Goal: Find specific page/section: Find specific page/section

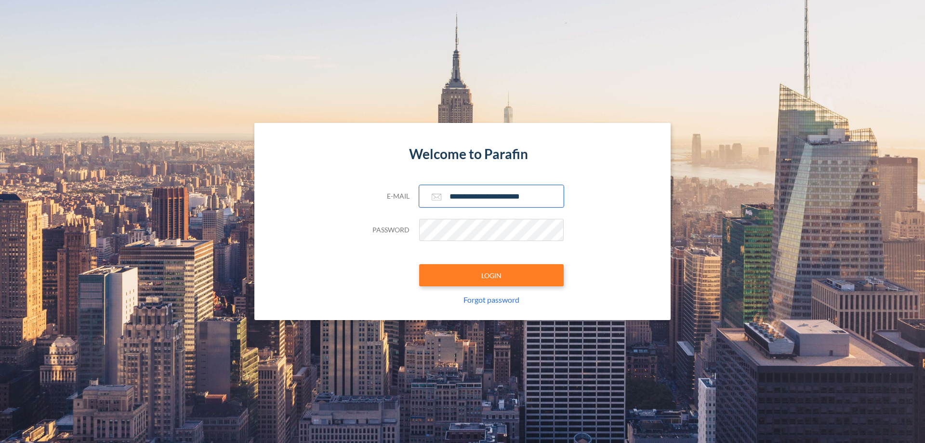
type input "**********"
click at [491, 275] on button "LOGIN" at bounding box center [491, 275] width 145 height 22
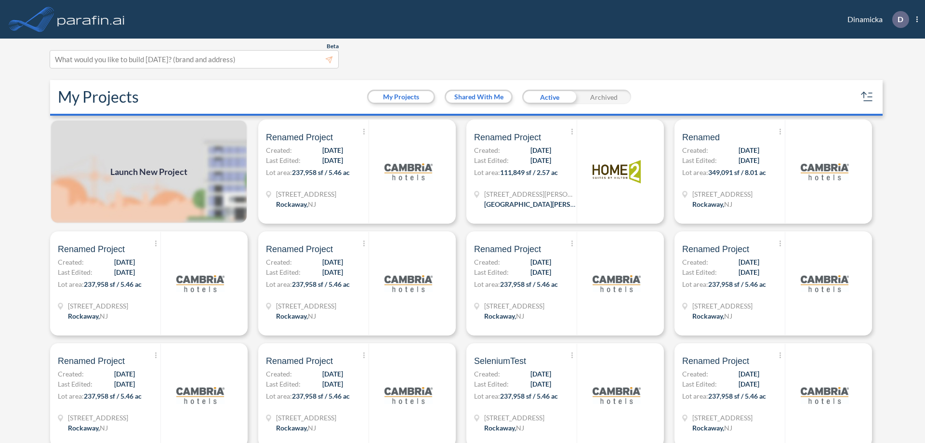
scroll to position [2, 0]
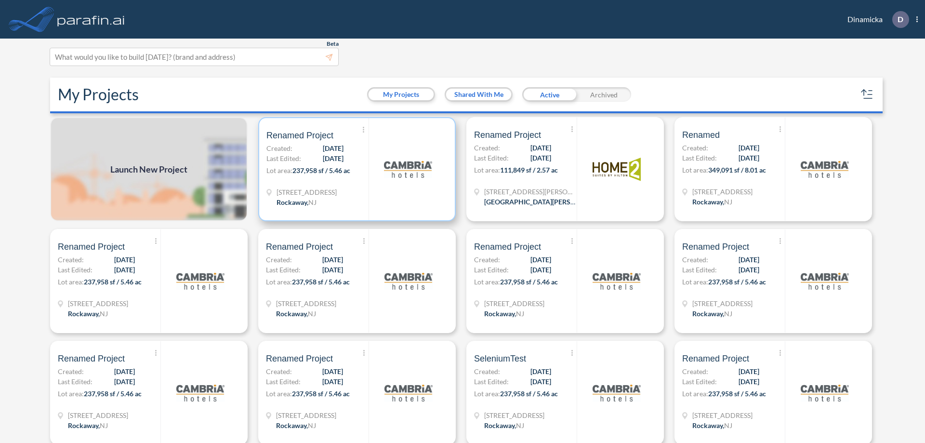
click at [355, 169] on p "Lot area: 237,958 sf / 5.46 ac" at bounding box center [317, 172] width 102 height 14
